Goal: Communication & Community: Answer question/provide support

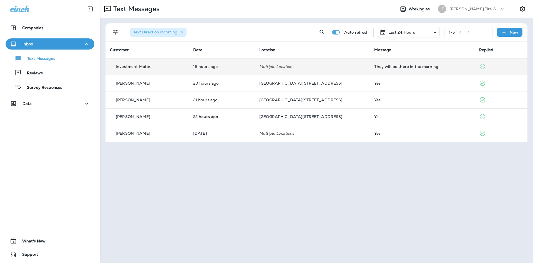
click at [338, 63] on td "Multiple Locations" at bounding box center [312, 66] width 115 height 17
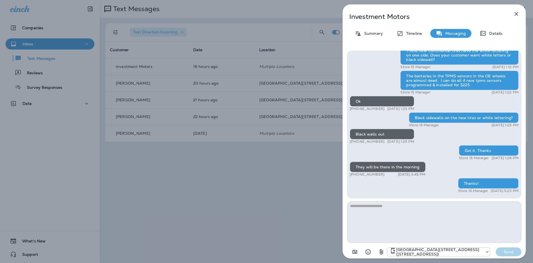
click at [516, 14] on icon "button" at bounding box center [517, 14] width 4 height 4
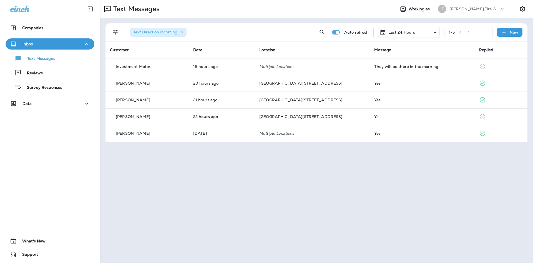
click at [416, 30] on div "Last 24 Hours" at bounding box center [409, 32] width 62 height 11
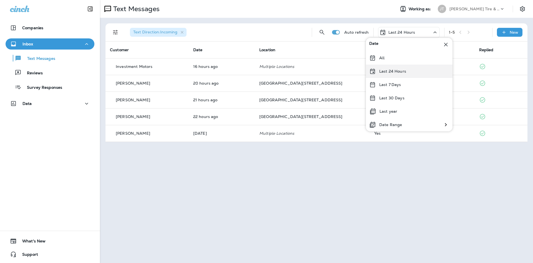
click at [392, 70] on p "Last 24 Hours" at bounding box center [392, 71] width 27 height 4
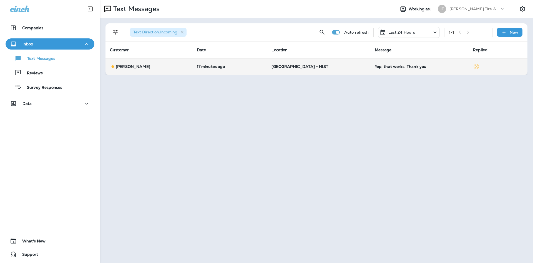
click at [396, 68] on div "Yep, that works. Thank you" at bounding box center [419, 66] width 89 height 4
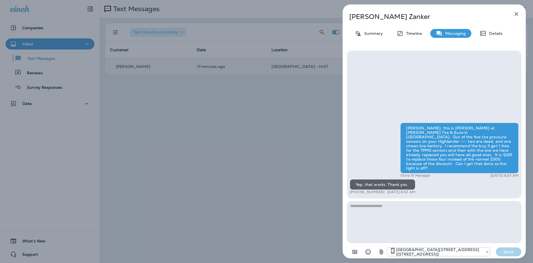
click at [421, 239] on textarea at bounding box center [434, 222] width 174 height 42
type textarea "**********"
click at [500, 251] on p "Send" at bounding box center [508, 251] width 23 height 5
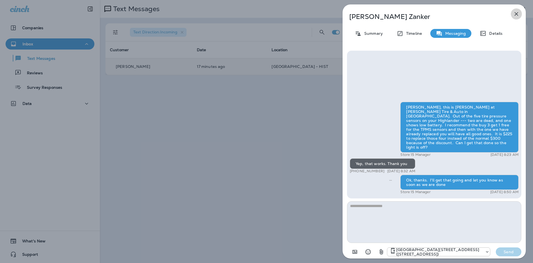
click at [517, 14] on icon "button" at bounding box center [516, 14] width 7 height 7
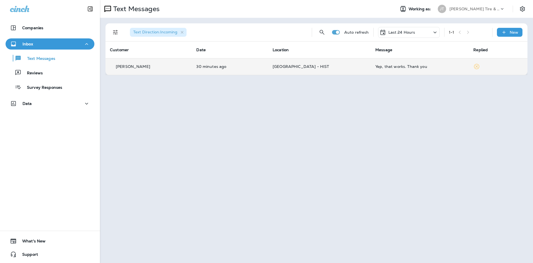
click at [309, 63] on td "[GEOGRAPHIC_DATA] - HIST" at bounding box center [319, 66] width 103 height 17
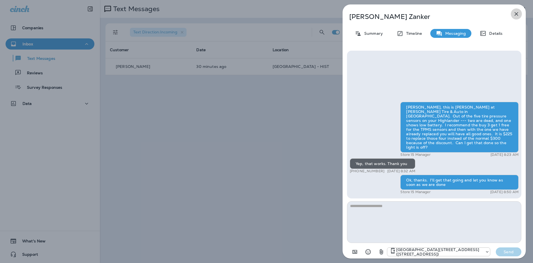
click at [518, 13] on icon "button" at bounding box center [516, 14] width 7 height 7
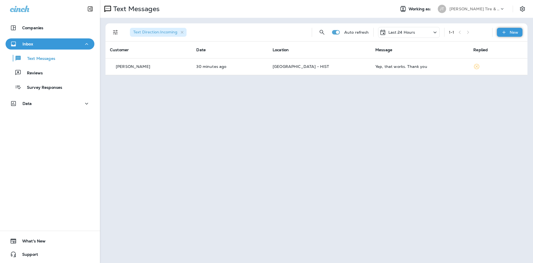
click at [501, 36] on div "New" at bounding box center [510, 32] width 26 height 9
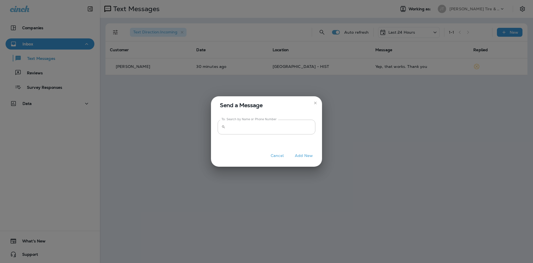
drag, startPoint x: 370, startPoint y: 104, endPoint x: 365, endPoint y: 108, distance: 6.5
click at [370, 104] on div "Send a Message To: Search by Name or Phone Number ​ To: Search by Name or Phone…" at bounding box center [266, 131] width 533 height 263
drag, startPoint x: 314, startPoint y: 103, endPoint x: 318, endPoint y: 100, distance: 5.2
click at [314, 102] on icon "close" at bounding box center [315, 103] width 4 height 4
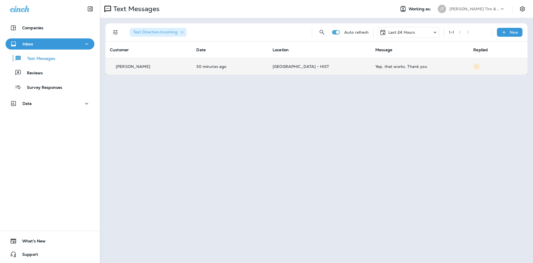
click at [336, 68] on p "[GEOGRAPHIC_DATA] - HIST" at bounding box center [320, 66] width 94 height 4
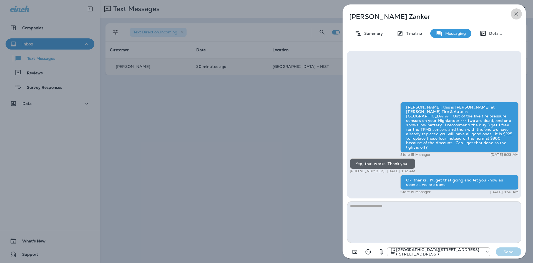
click at [514, 18] on button "button" at bounding box center [516, 13] width 11 height 11
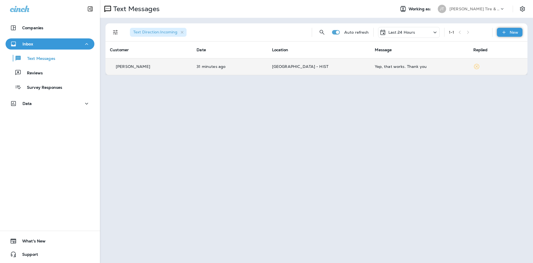
click at [509, 33] on div "New" at bounding box center [510, 32] width 26 height 9
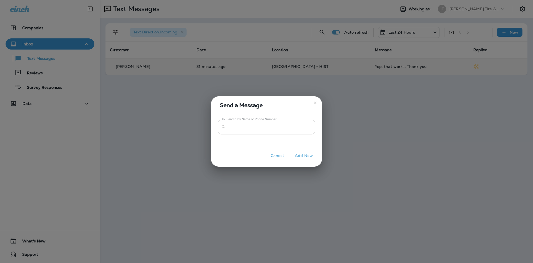
drag, startPoint x: 266, startPoint y: 125, endPoint x: 275, endPoint y: 124, distance: 8.9
click at [267, 125] on input "To: Search by Name or Phone Number" at bounding box center [272, 126] width 88 height 15
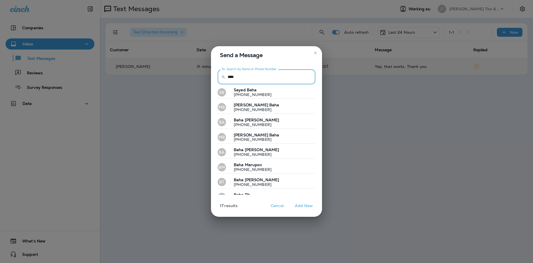
scroll to position [146, 0]
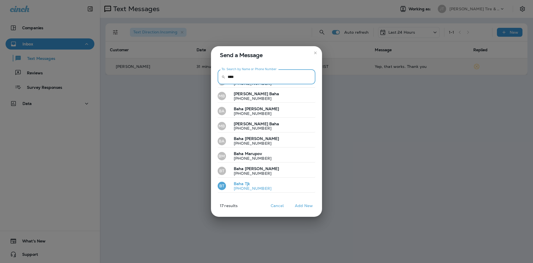
type input "****"
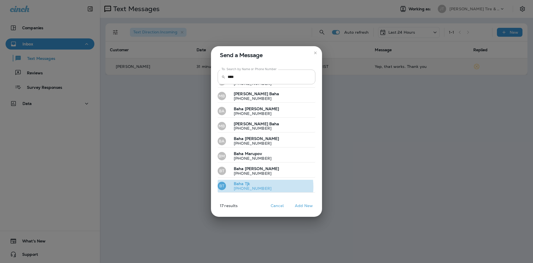
click at [259, 186] on p "[PHONE_NUMBER]" at bounding box center [250, 188] width 42 height 4
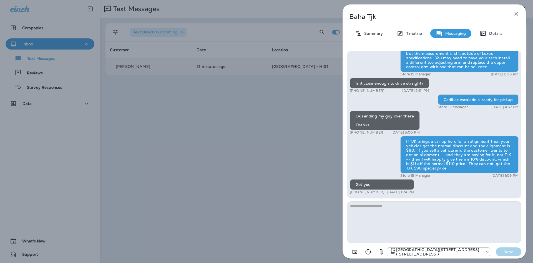
click at [390, 222] on textarea at bounding box center [434, 222] width 174 height 42
type textarea "**********"
click at [498, 252] on p "Send" at bounding box center [508, 251] width 23 height 5
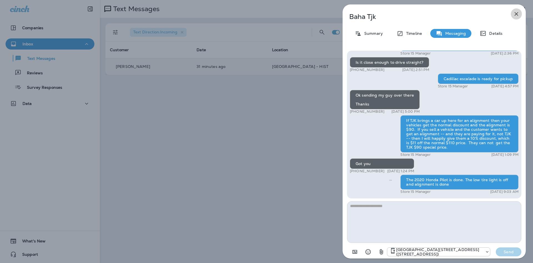
click at [515, 15] on icon "button" at bounding box center [516, 14] width 7 height 7
